Goal: Navigation & Orientation: Find specific page/section

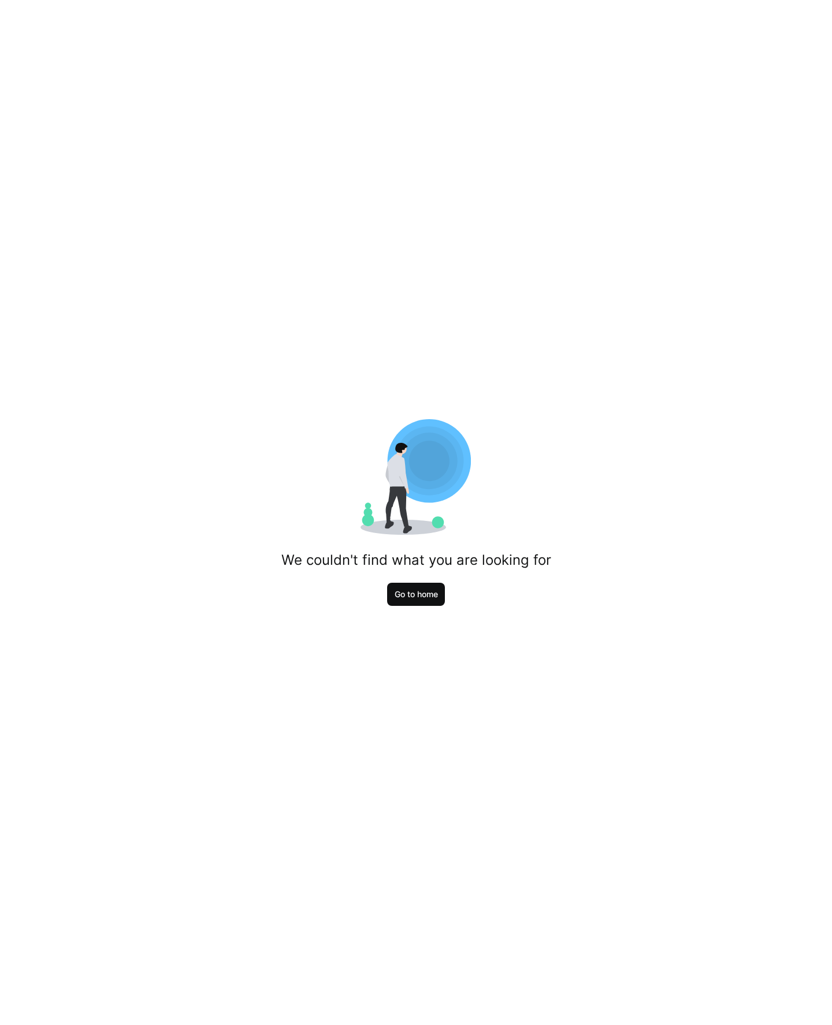
click at [413, 598] on span "Go to home" at bounding box center [416, 594] width 47 height 12
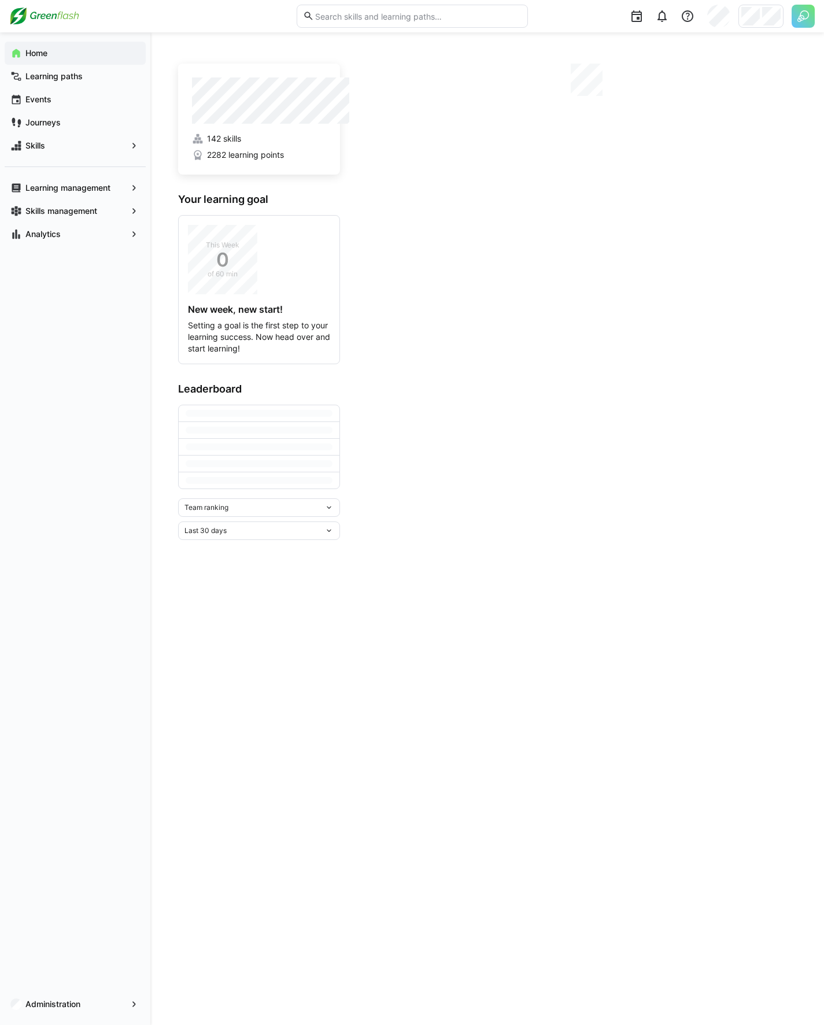
click at [800, 16] on img at bounding box center [802, 16] width 23 height 23
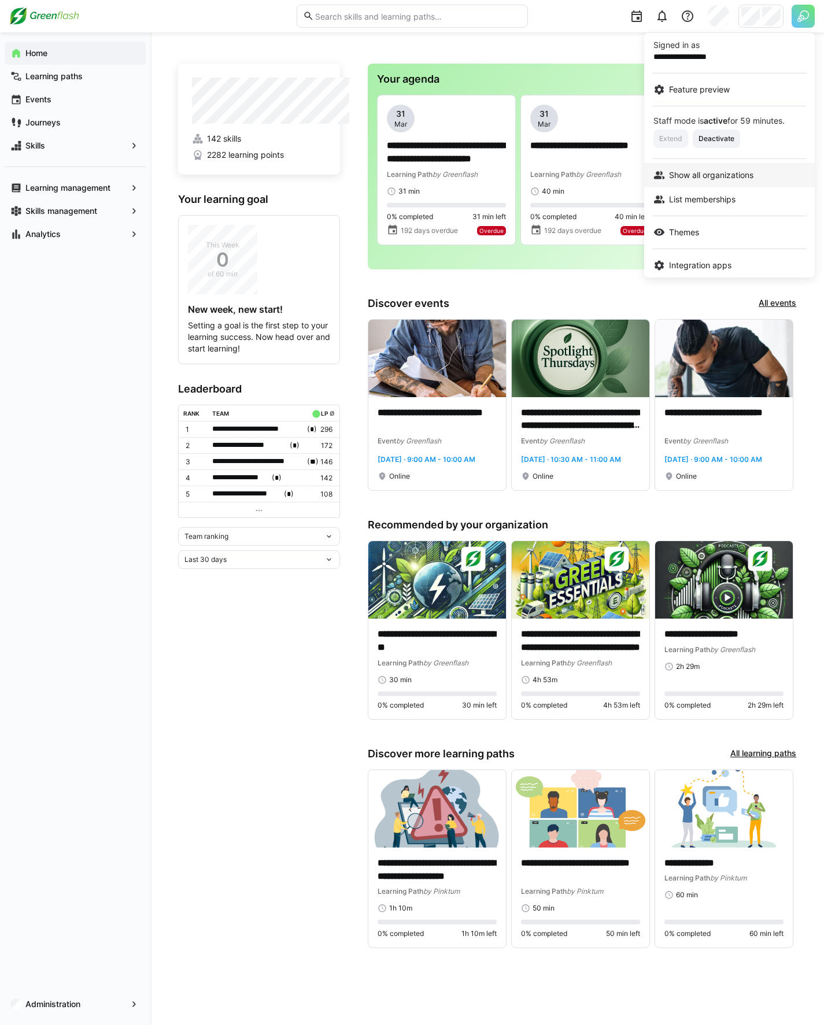
click at [718, 175] on span "Show all organizations" at bounding box center [711, 175] width 84 height 12
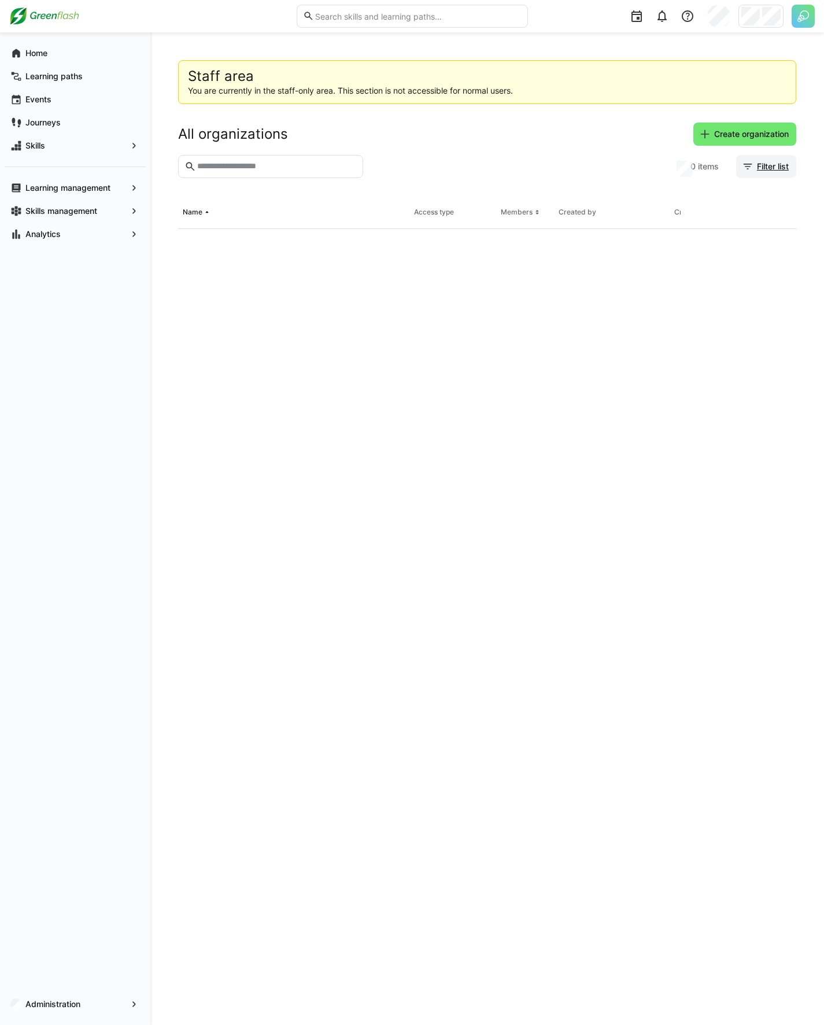
click at [761, 163] on span "Filter list" at bounding box center [772, 167] width 35 height 12
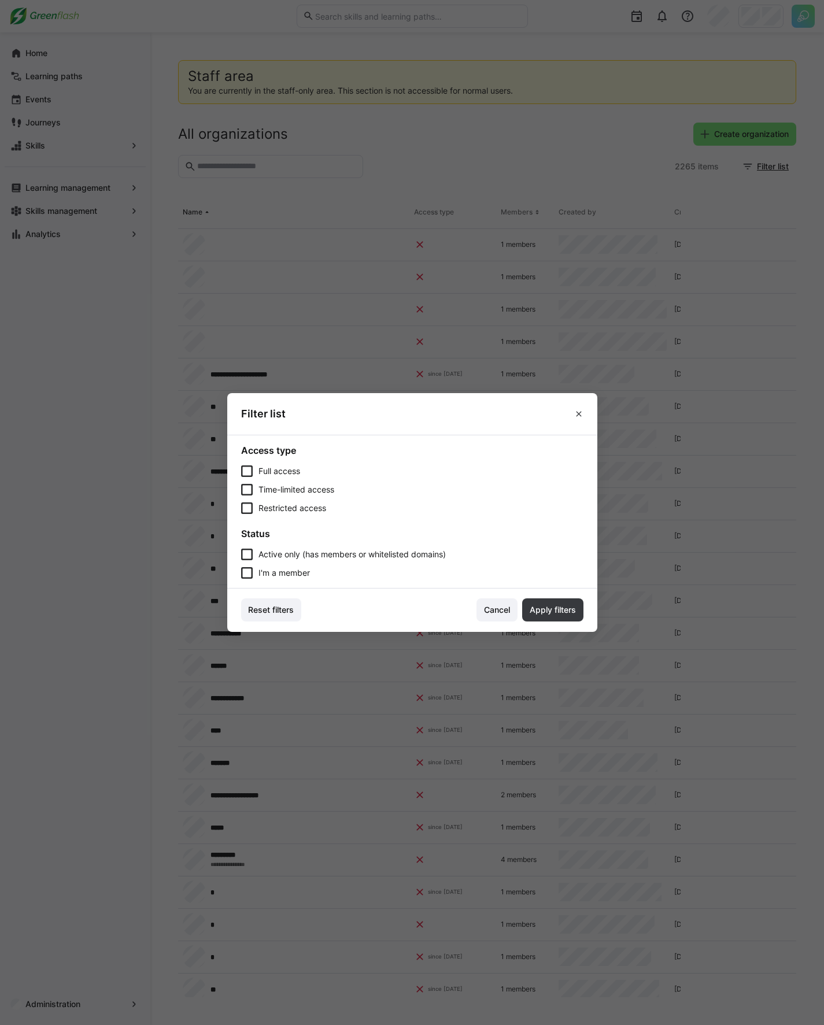
click at [284, 569] on span "I'm a member" at bounding box center [283, 573] width 51 height 12
click at [549, 617] on span "Apply filters" at bounding box center [552, 609] width 61 height 23
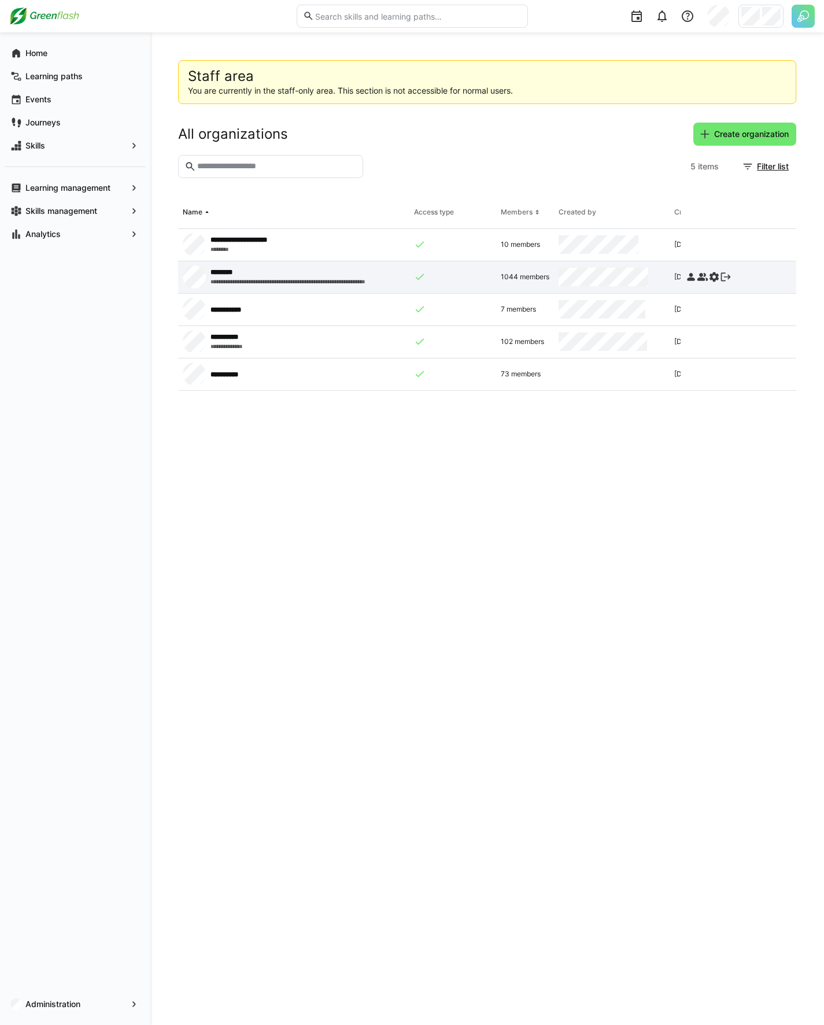
click at [728, 277] on eds-icon at bounding box center [726, 277] width 12 height 12
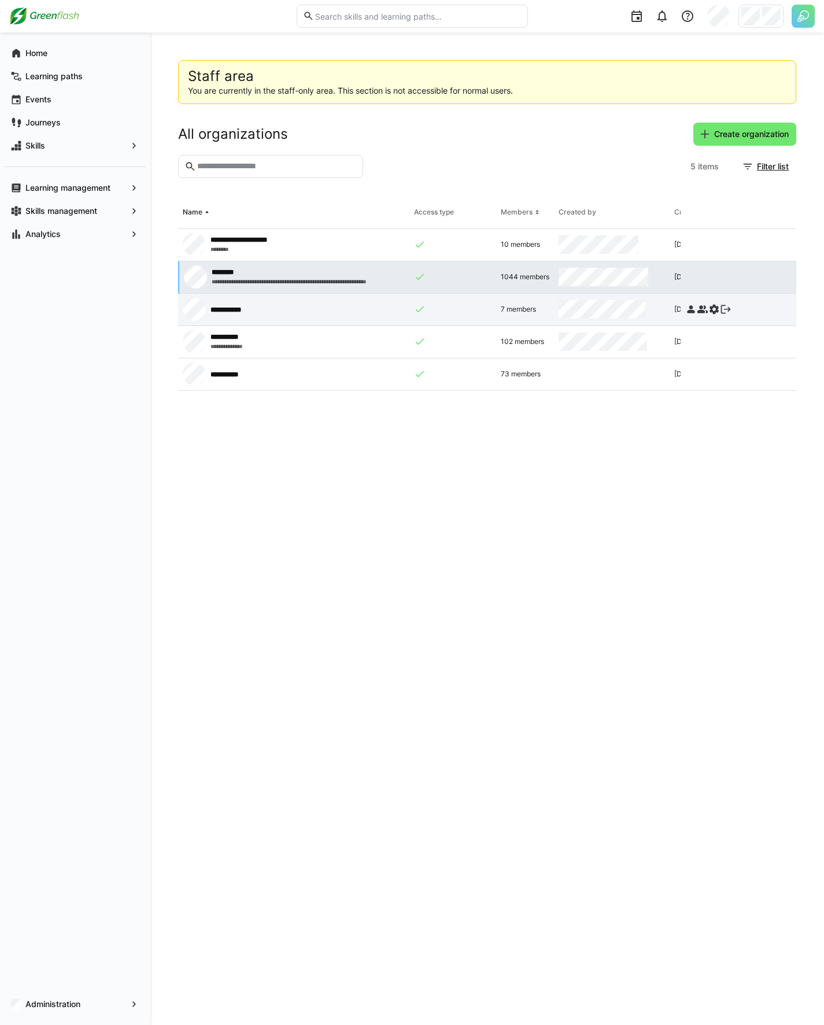
click at [727, 314] on eds-icon at bounding box center [726, 309] width 12 height 12
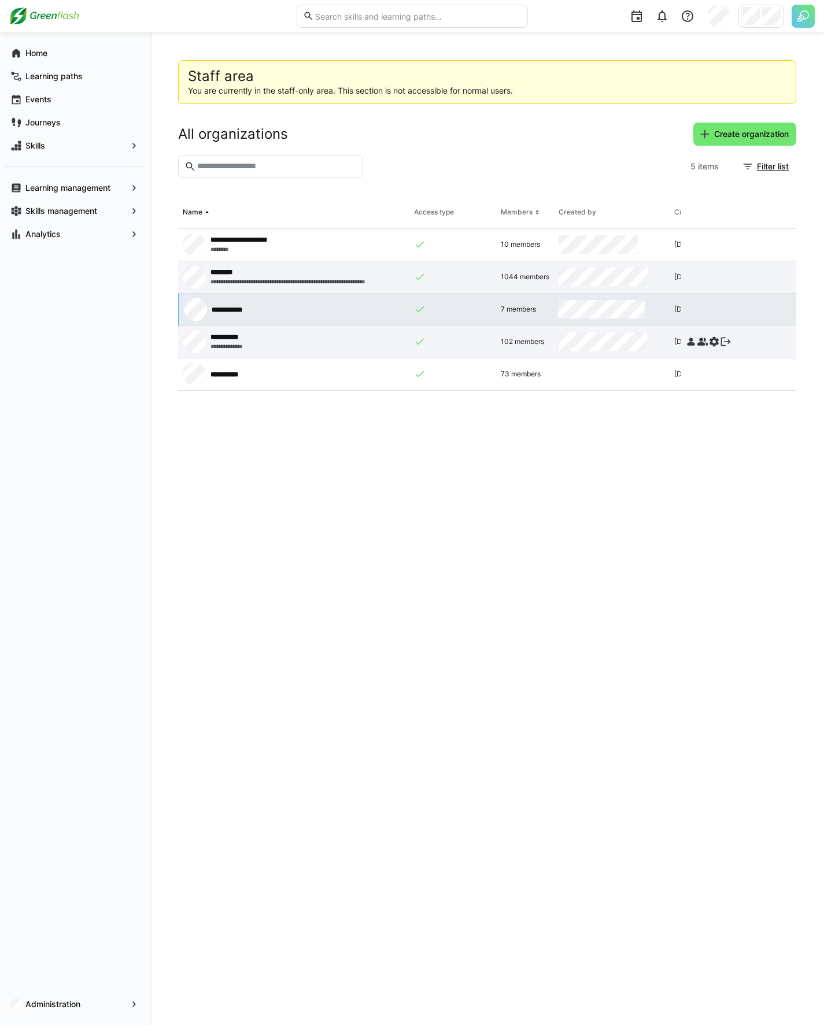
click at [725, 340] on eds-icon at bounding box center [726, 342] width 12 height 12
